Goal: Find contact information: Find contact information

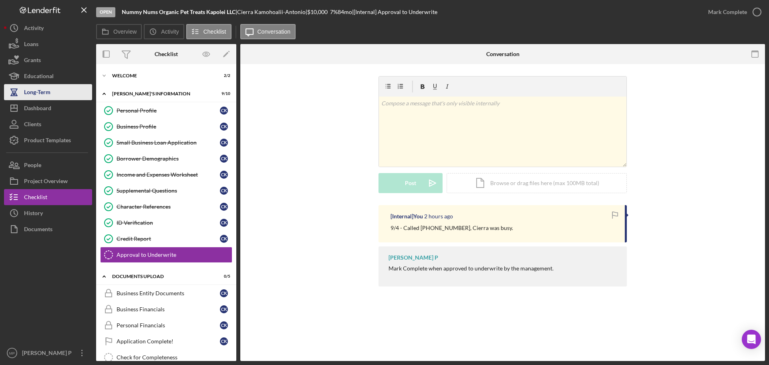
click at [43, 101] on div "Dashboard" at bounding box center [37, 109] width 27 height 18
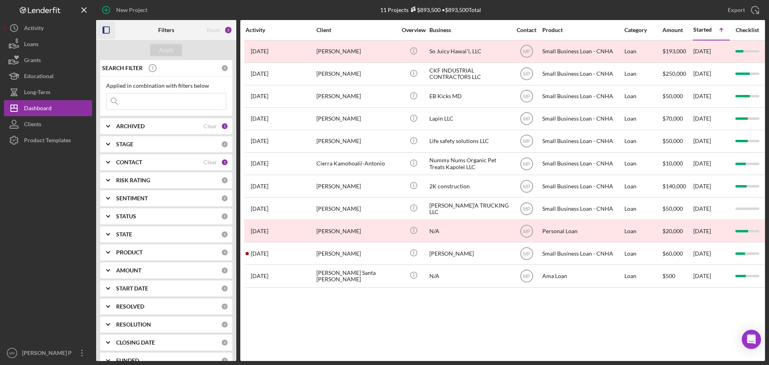
click at [106, 27] on rect "button" at bounding box center [106, 30] width 6 height 6
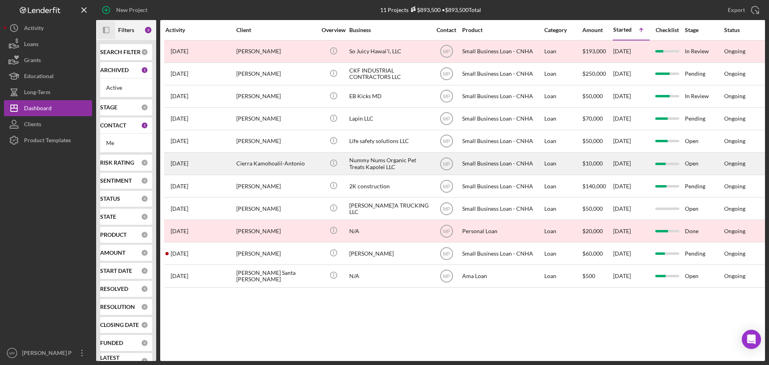
click at [381, 160] on div "Nummy Nums Organic Pet Treats Kapolei LLC" at bounding box center [389, 163] width 80 height 21
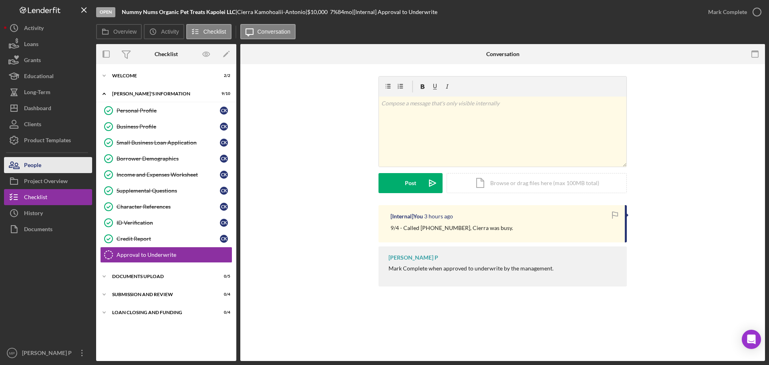
click at [50, 168] on button "People" at bounding box center [48, 165] width 88 height 16
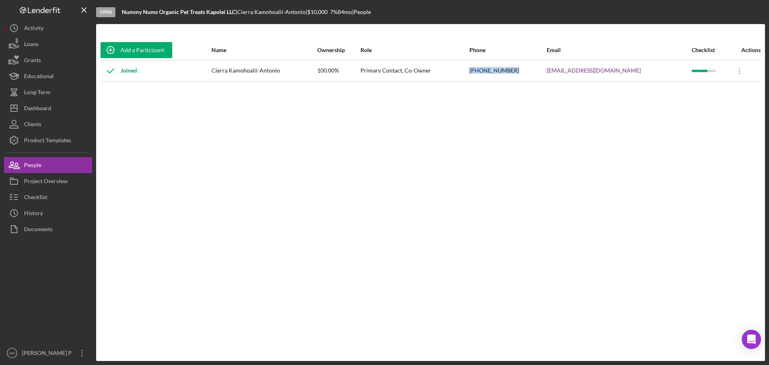
drag, startPoint x: 490, startPoint y: 70, endPoint x: 533, endPoint y: 73, distance: 43.4
click at [533, 73] on tr "Joined Cierra Kamohoalii-Antonio 100.00% Primary Contact, Co-Owner [PHONE_NUMBE…" at bounding box center [430, 70] width 661 height 21
copy tr "[PHONE_NUMBER]"
click at [514, 113] on div "Add a Participant Name Ownership Role Phone Email Checklist Actions Joined Cier…" at bounding box center [430, 192] width 669 height 305
